Goal: Information Seeking & Learning: Learn about a topic

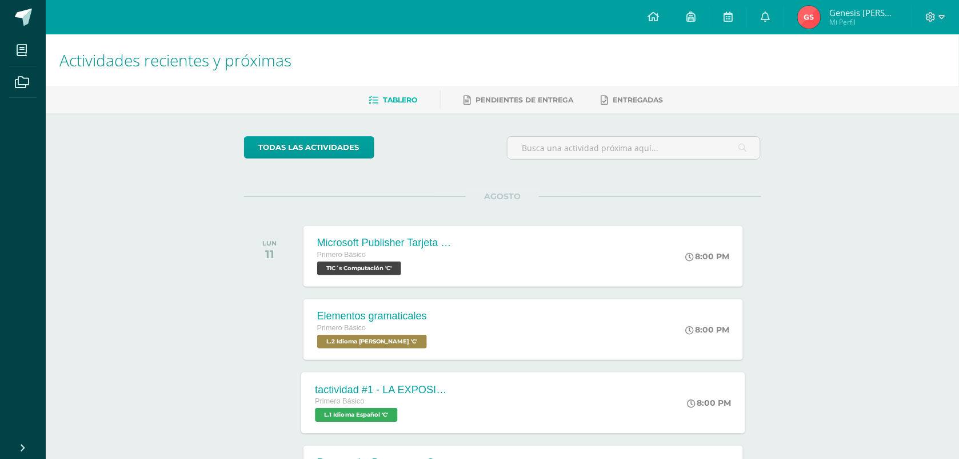
click at [364, 398] on span "Primero Básico" at bounding box center [339, 401] width 49 height 8
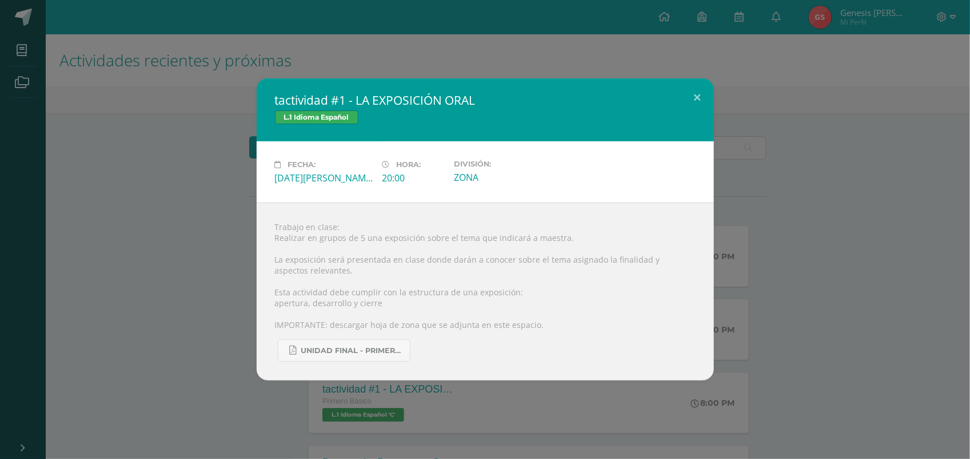
click at [43, 301] on div "tactividad #1 - LA EXPOSICIÓN ORAL L.1 Idioma Español Fecha: [DATE][PERSON_NAME…" at bounding box center [485, 229] width 961 height 302
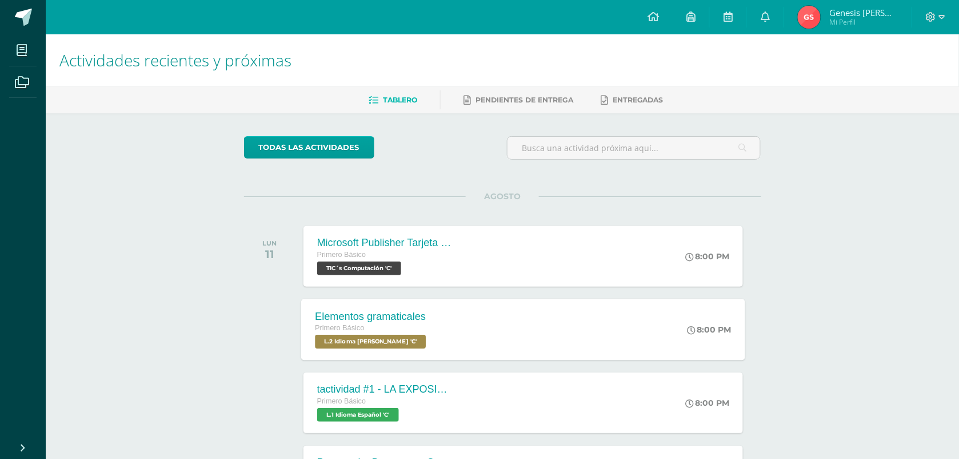
click at [350, 338] on span "L.2 Idioma [PERSON_NAME] 'C'" at bounding box center [370, 341] width 111 height 14
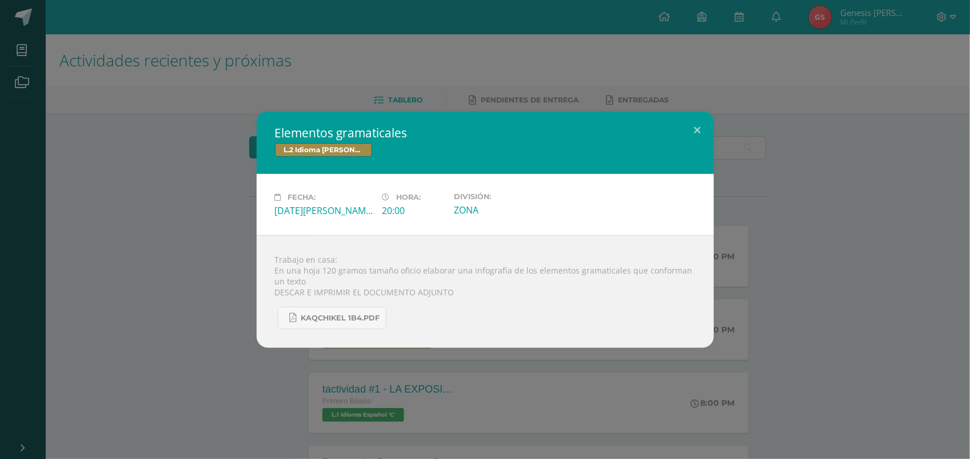
click at [246, 273] on div "Elementos gramaticales L.2 Idioma [PERSON_NAME] Fecha: [DATE][PERSON_NAME] Hora…" at bounding box center [485, 229] width 961 height 237
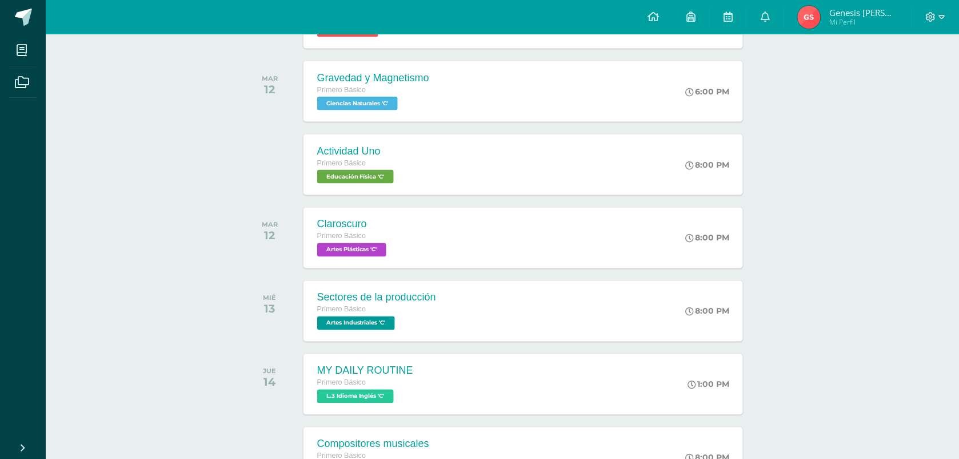
scroll to position [429, 0]
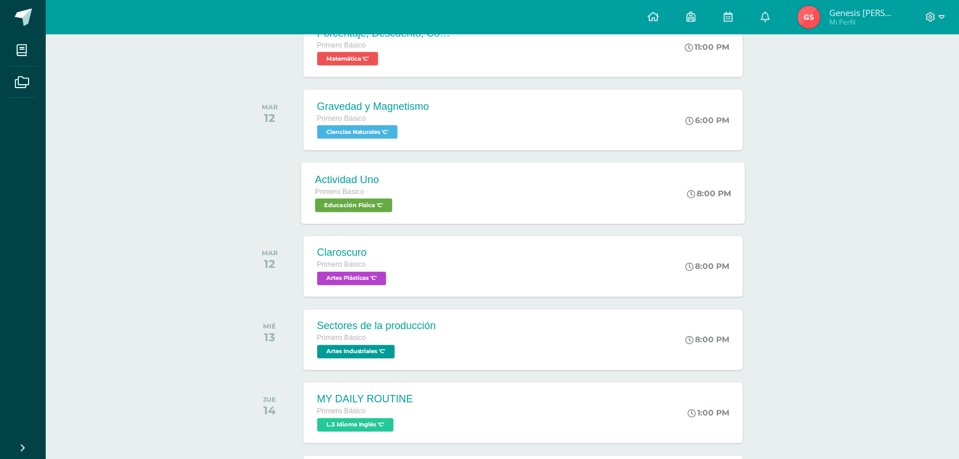
click at [428, 178] on div "Actividad Uno Primero Básico Educación Física 'C' 8:00 PM Actividad Uno Educaci…" at bounding box center [523, 192] width 444 height 61
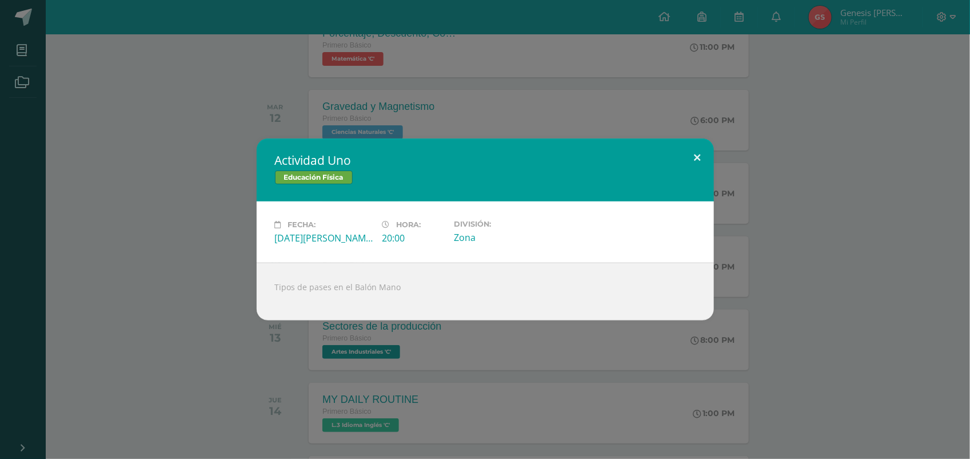
click at [691, 159] on button at bounding box center [698, 157] width 33 height 39
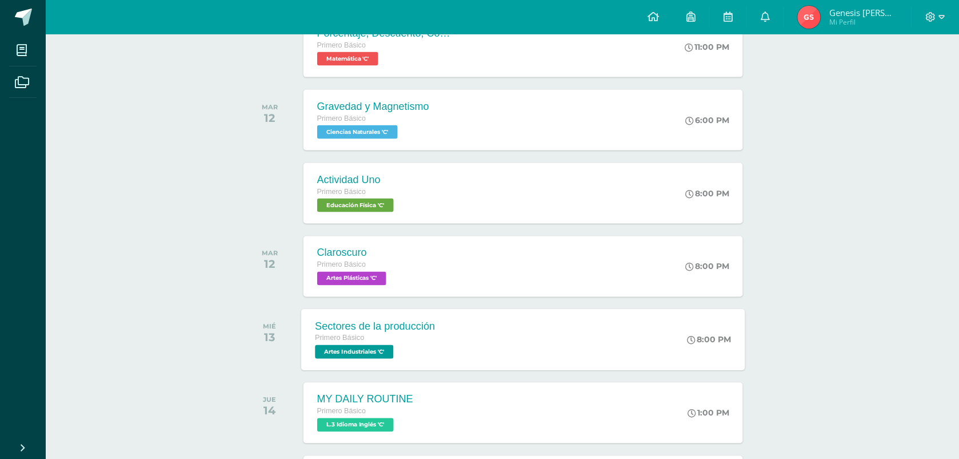
click at [573, 309] on div "Sectores de la producción Primero Básico Artes Industriales 'C' 8:00 PM Sectore…" at bounding box center [523, 339] width 444 height 61
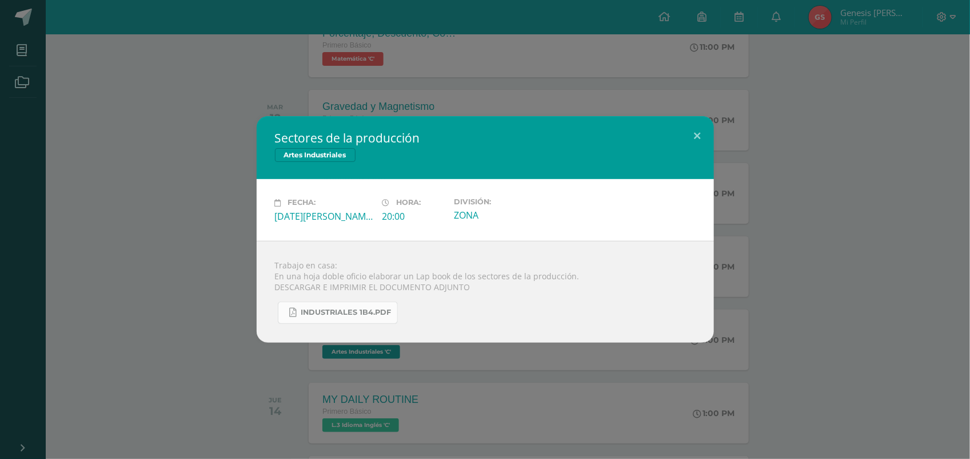
click at [372, 312] on span "INDUSTRIALES 1B4.pdf" at bounding box center [346, 312] width 90 height 9
click at [702, 138] on button at bounding box center [698, 135] width 33 height 39
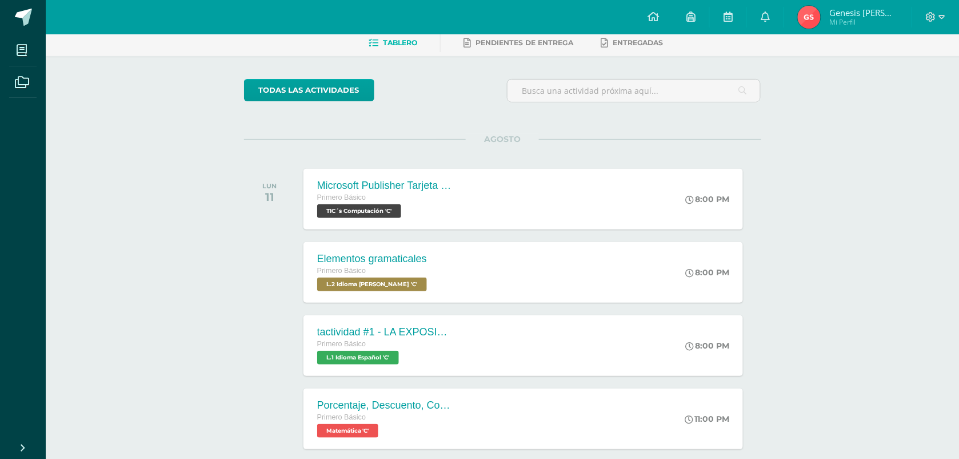
scroll to position [0, 0]
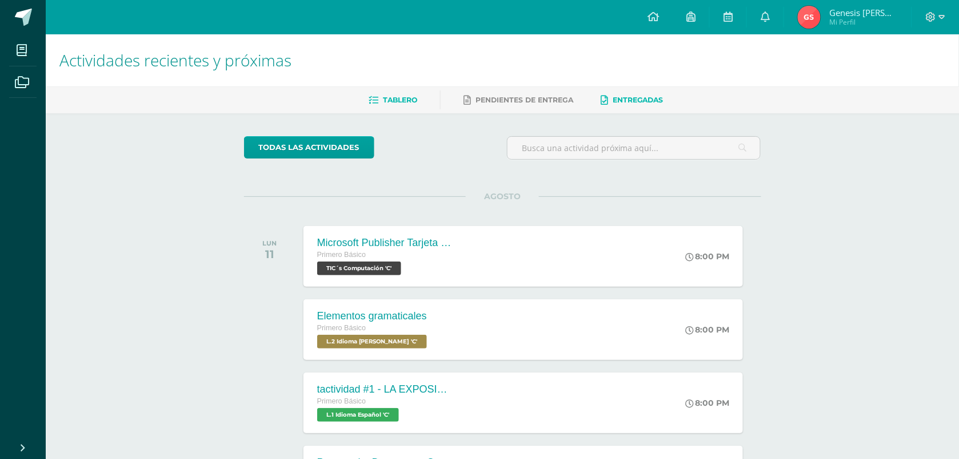
click at [659, 105] on link "Entregadas" at bounding box center [632, 100] width 63 height 18
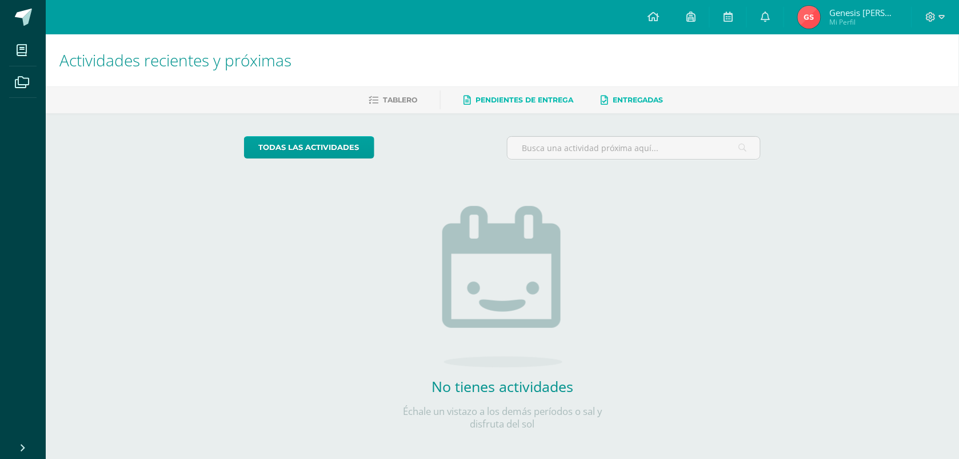
click at [552, 103] on link "Pendientes de entrega" at bounding box center [519, 100] width 110 height 18
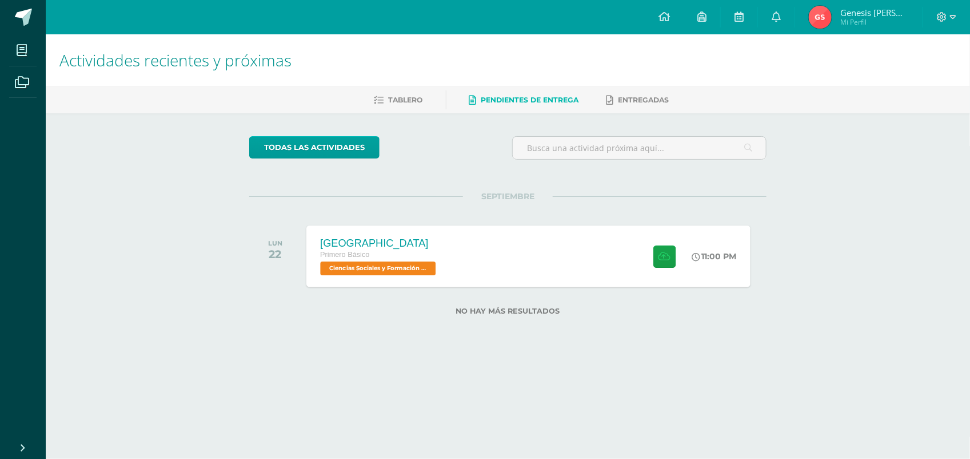
click at [471, 252] on div "Creta Primero Básico Ciencias Sociales y Formación Ciudadana 'C' 11:00 PM Creta…" at bounding box center [529, 255] width 444 height 61
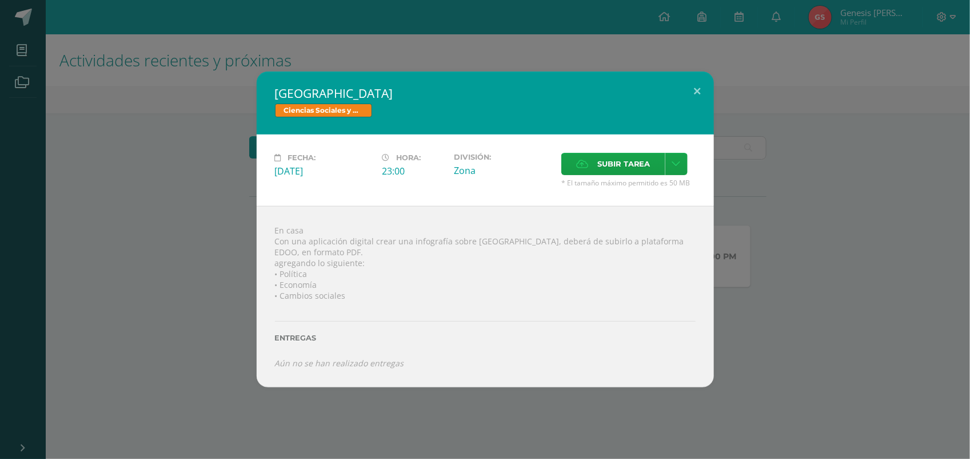
click at [471, 252] on div "En casa Con una aplicación digital crear una infografía sobre Creta, deberá de …" at bounding box center [485, 296] width 457 height 181
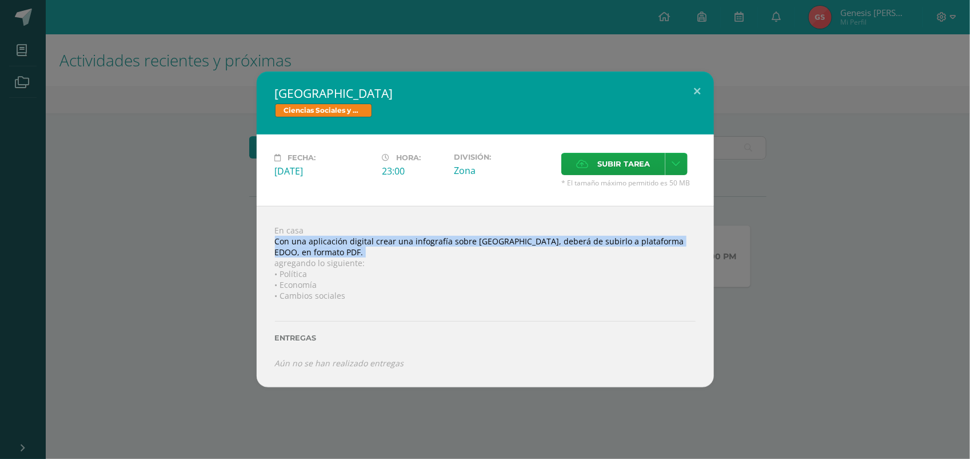
click at [471, 252] on div "En casa Con una aplicación digital crear una infografía sobre Creta, deberá de …" at bounding box center [485, 296] width 457 height 181
drag, startPoint x: 471, startPoint y: 252, endPoint x: 462, endPoint y: 252, distance: 8.6
click at [462, 252] on div "En casa Con una aplicación digital crear una infografía sobre Creta, deberá de …" at bounding box center [485, 296] width 457 height 181
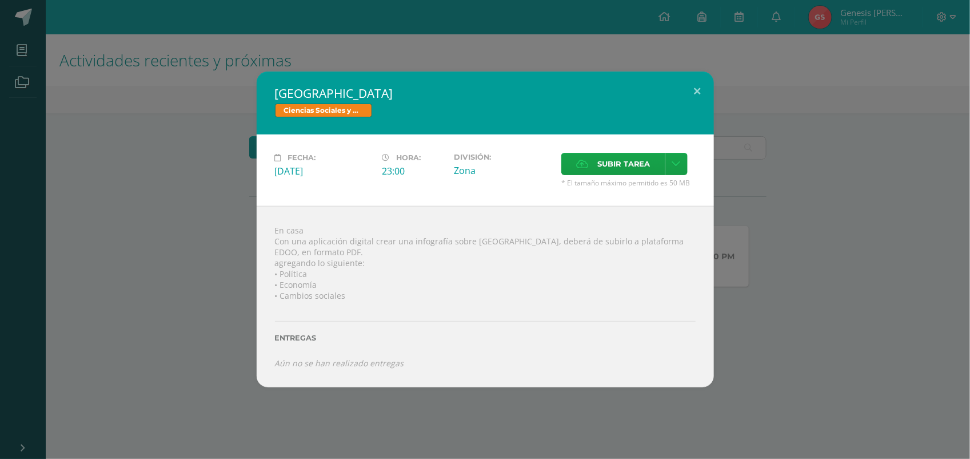
click at [284, 388] on div "Creta Ciencias Sociales y Formación Ciudadana Fecha: Lunes 22 de Septiembre Hor…" at bounding box center [485, 229] width 970 height 459
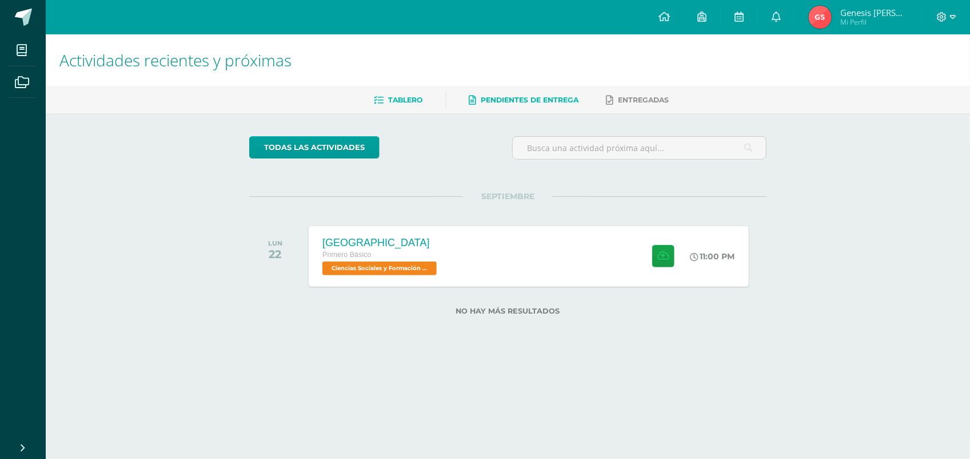
click at [405, 107] on link "Tablero" at bounding box center [399, 100] width 49 height 18
